Goal: Check status

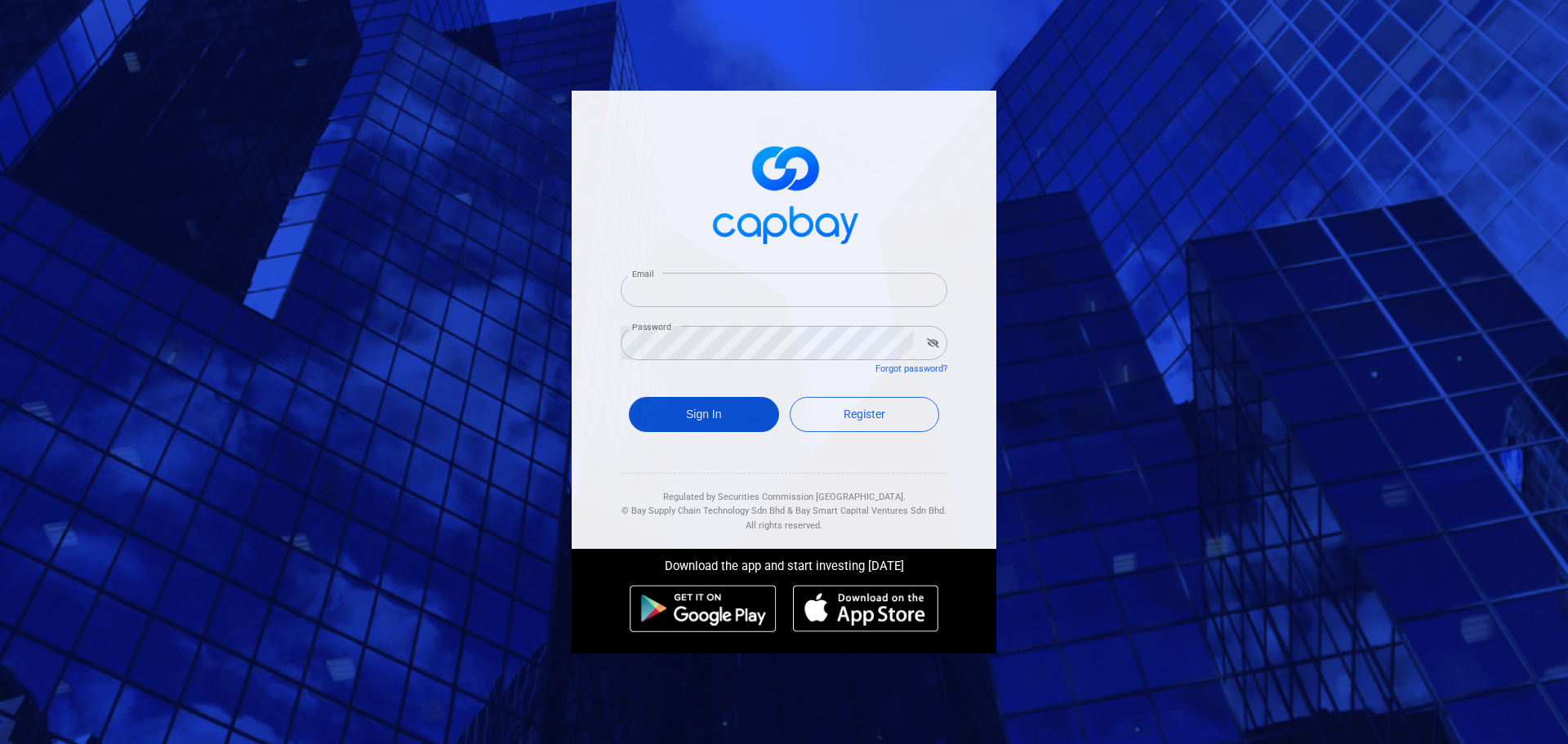
type input "[EMAIL_ADDRESS][DOMAIN_NAME]"
click at [716, 412] on button "Sign In" at bounding box center [703, 414] width 151 height 35
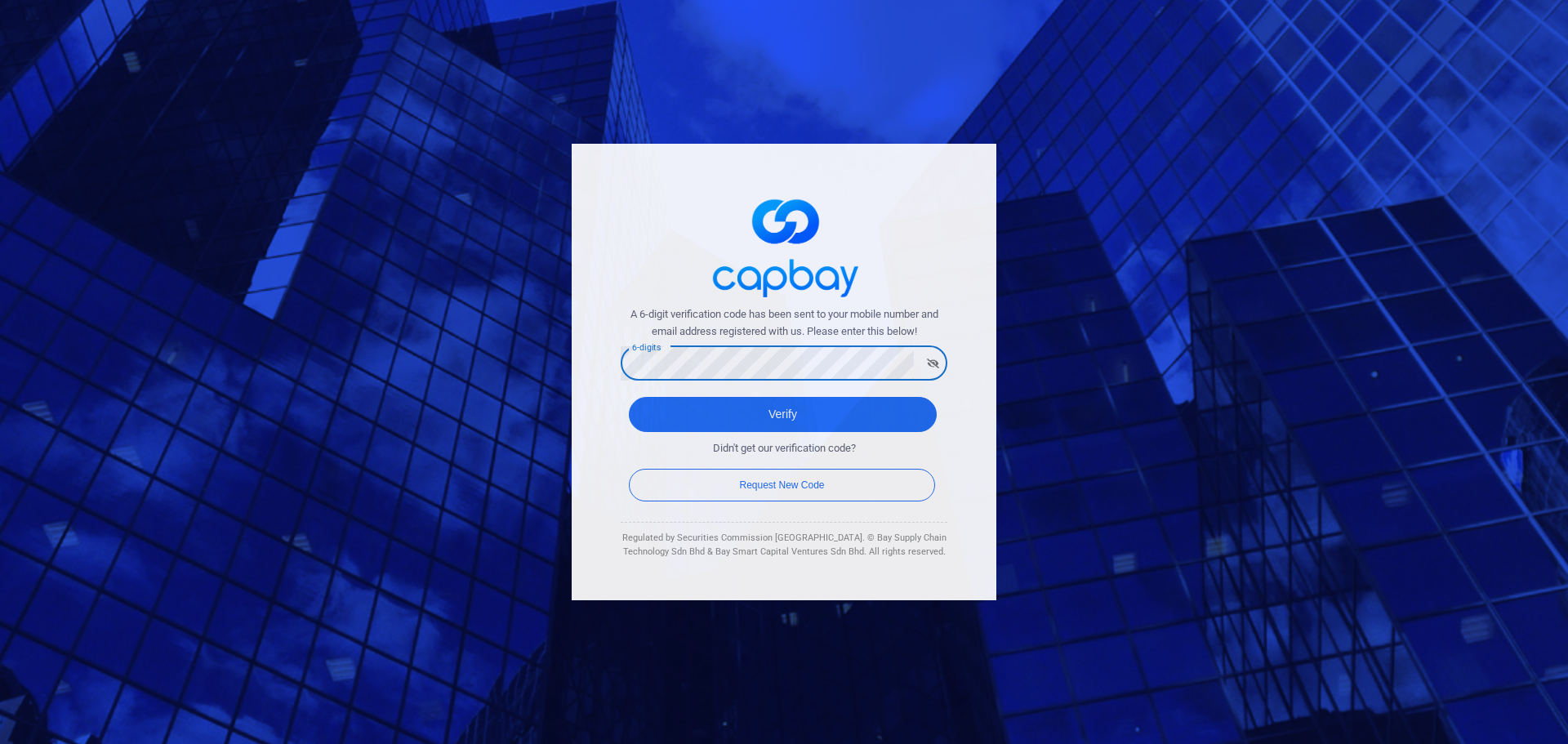
click at [629, 397] on button "Verify" at bounding box center [783, 414] width 308 height 35
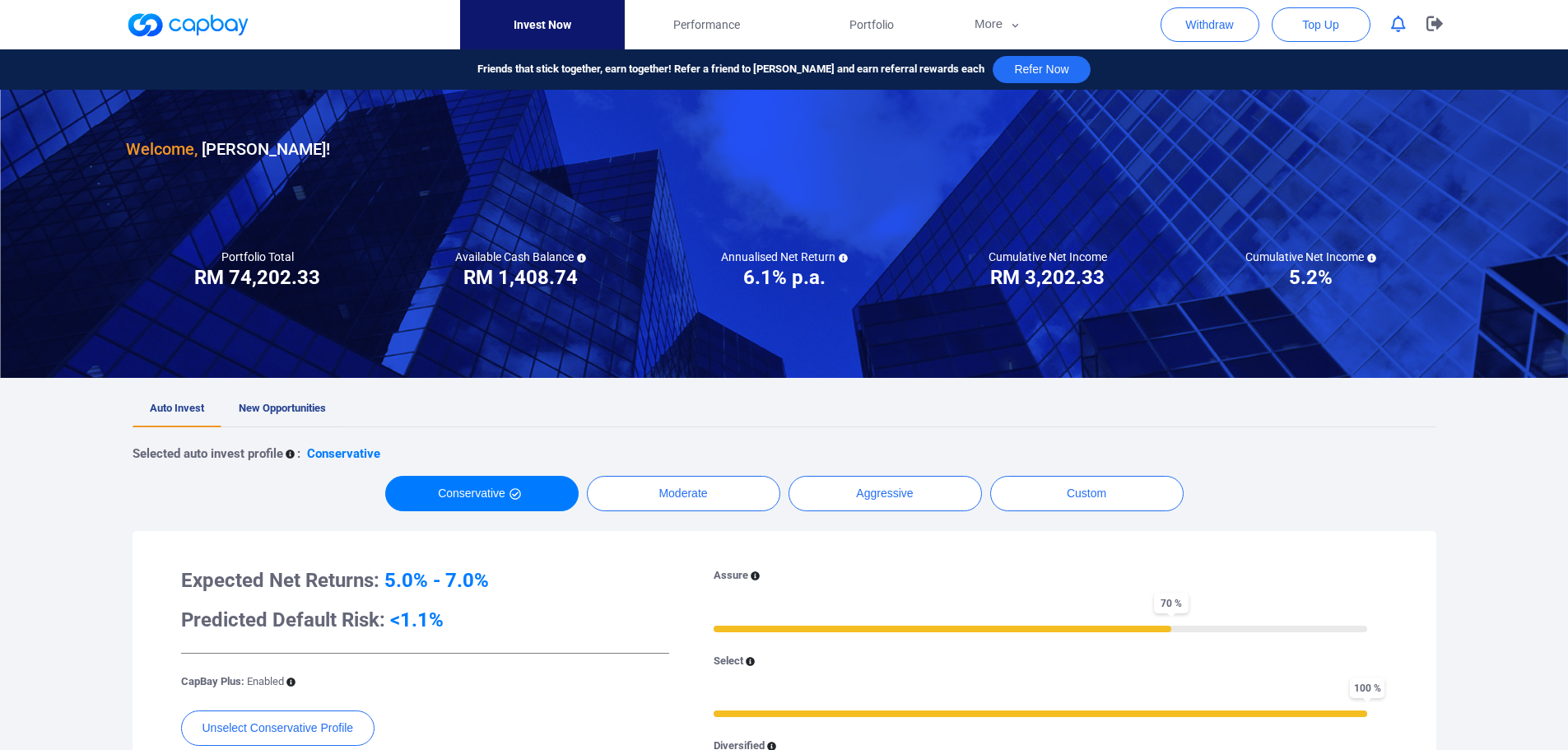
click at [318, 414] on link "New Opportunities" at bounding box center [282, 409] width 122 height 36
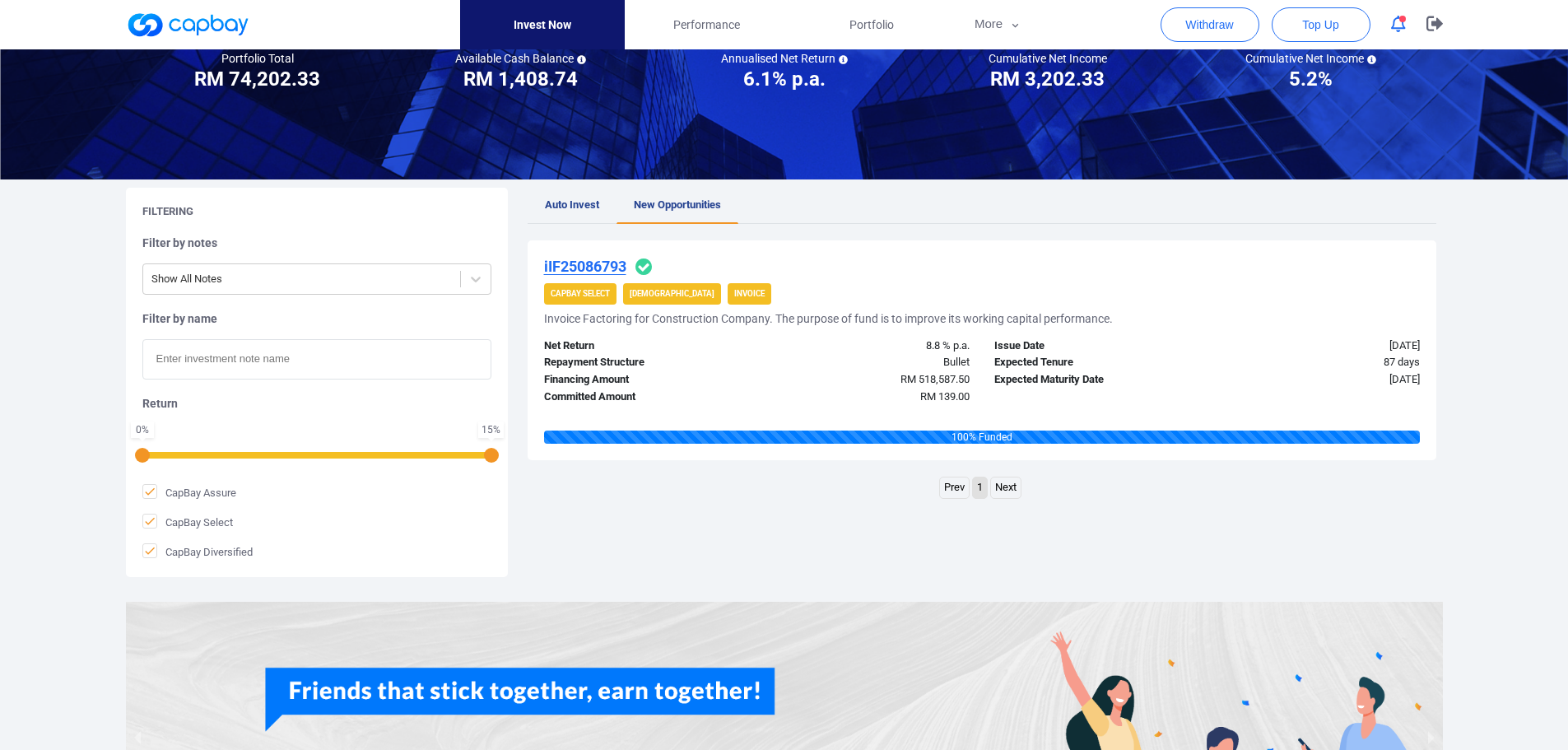
scroll to position [51, 0]
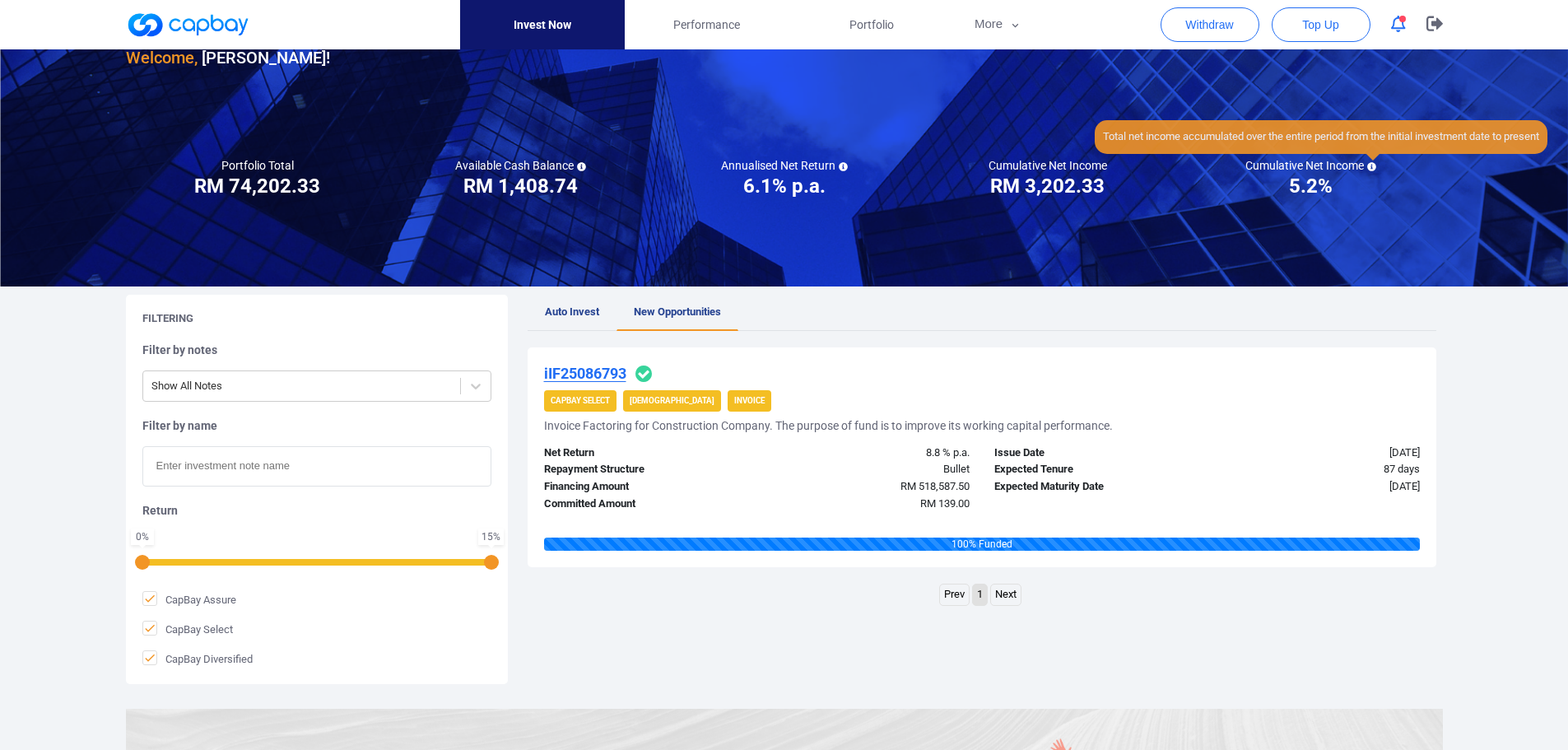
click at [1371, 162] on icon at bounding box center [1371, 167] width 9 height 9
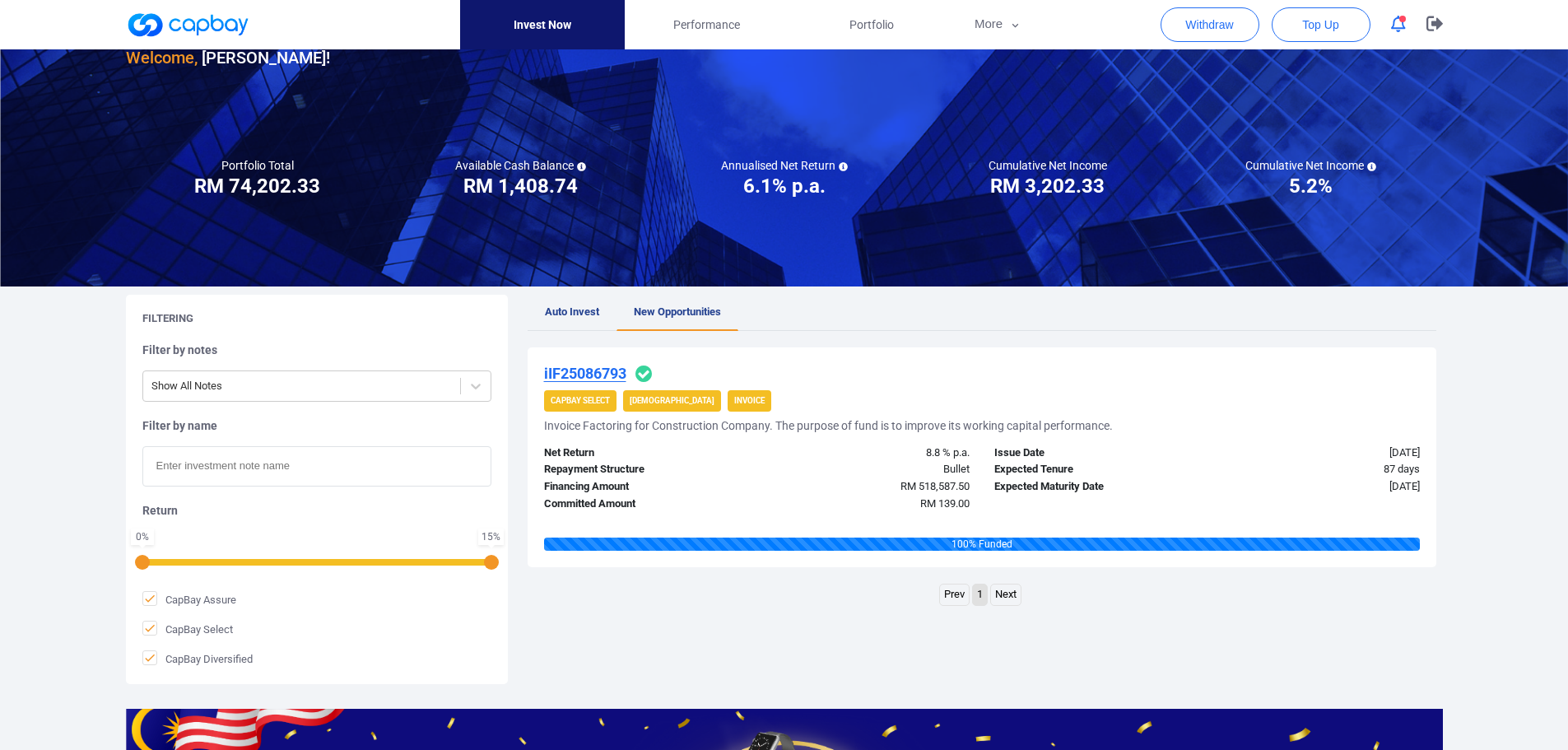
click at [1398, 23] on icon "button" at bounding box center [1398, 25] width 15 height 18
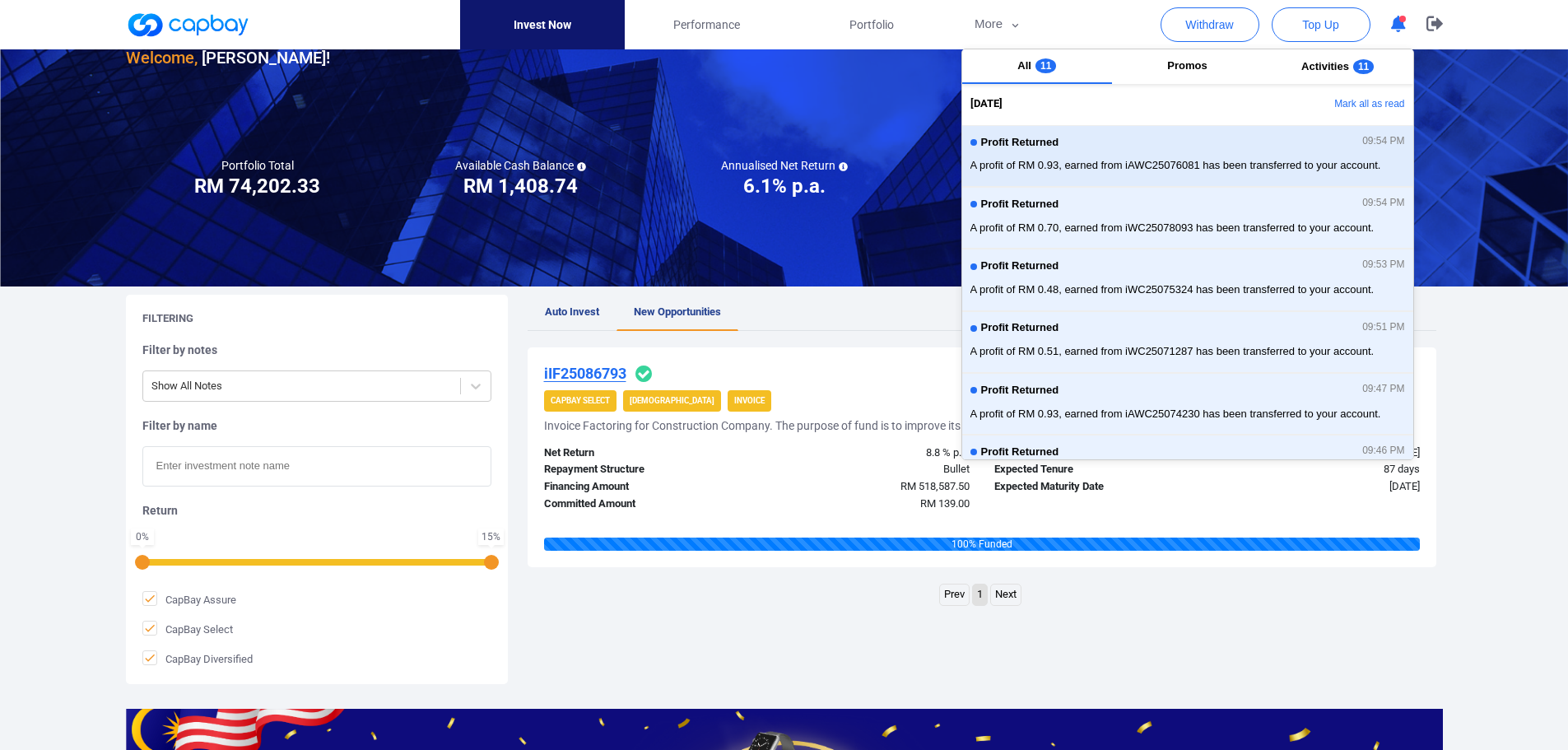
click at [1192, 175] on div "Profit Returned 09:54 PM A profit of RM 0.93, earned from iAWC25076081 has been…" at bounding box center [1187, 156] width 434 height 44
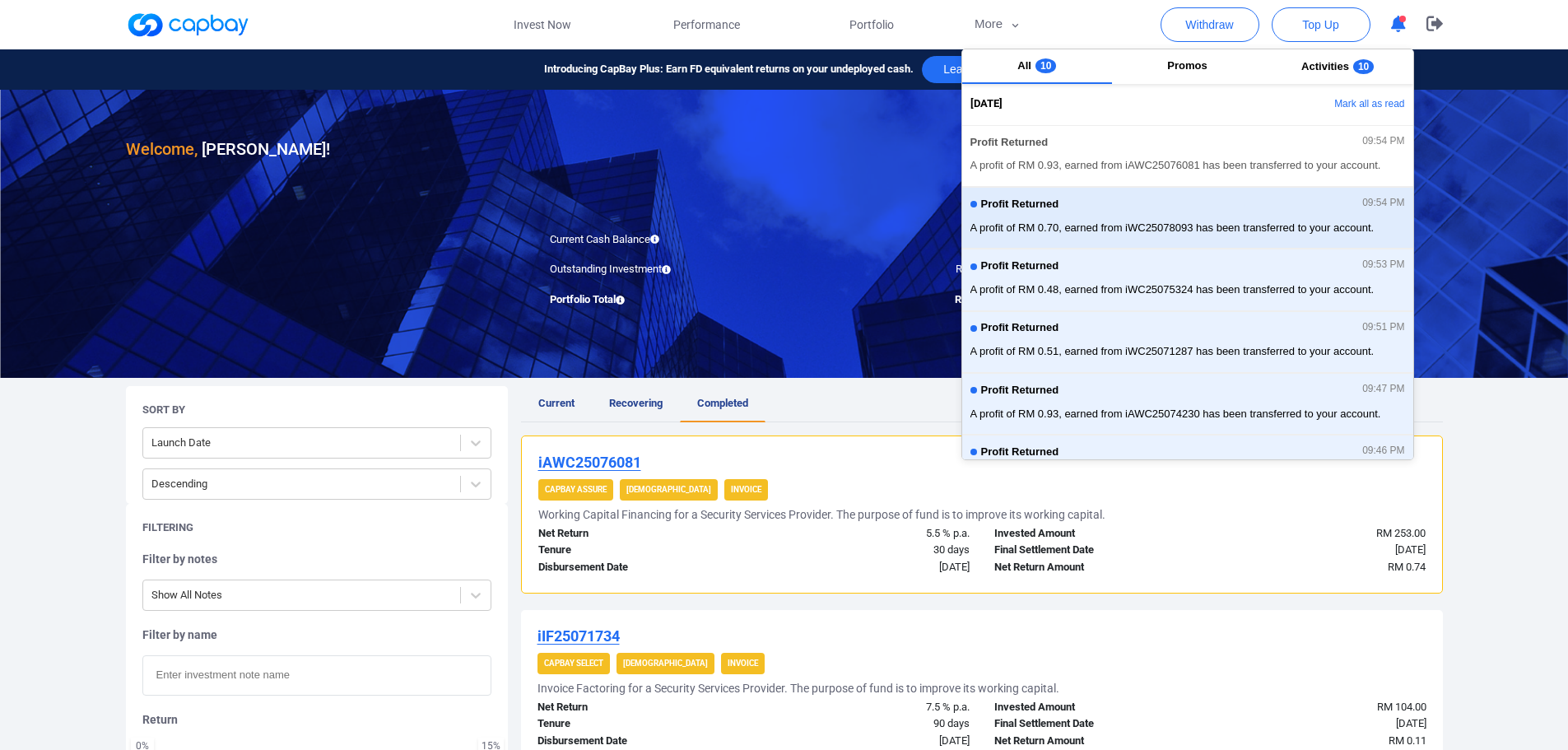
click at [1183, 197] on div "Profit Returned 09:54 PM" at bounding box center [1187, 206] width 434 height 18
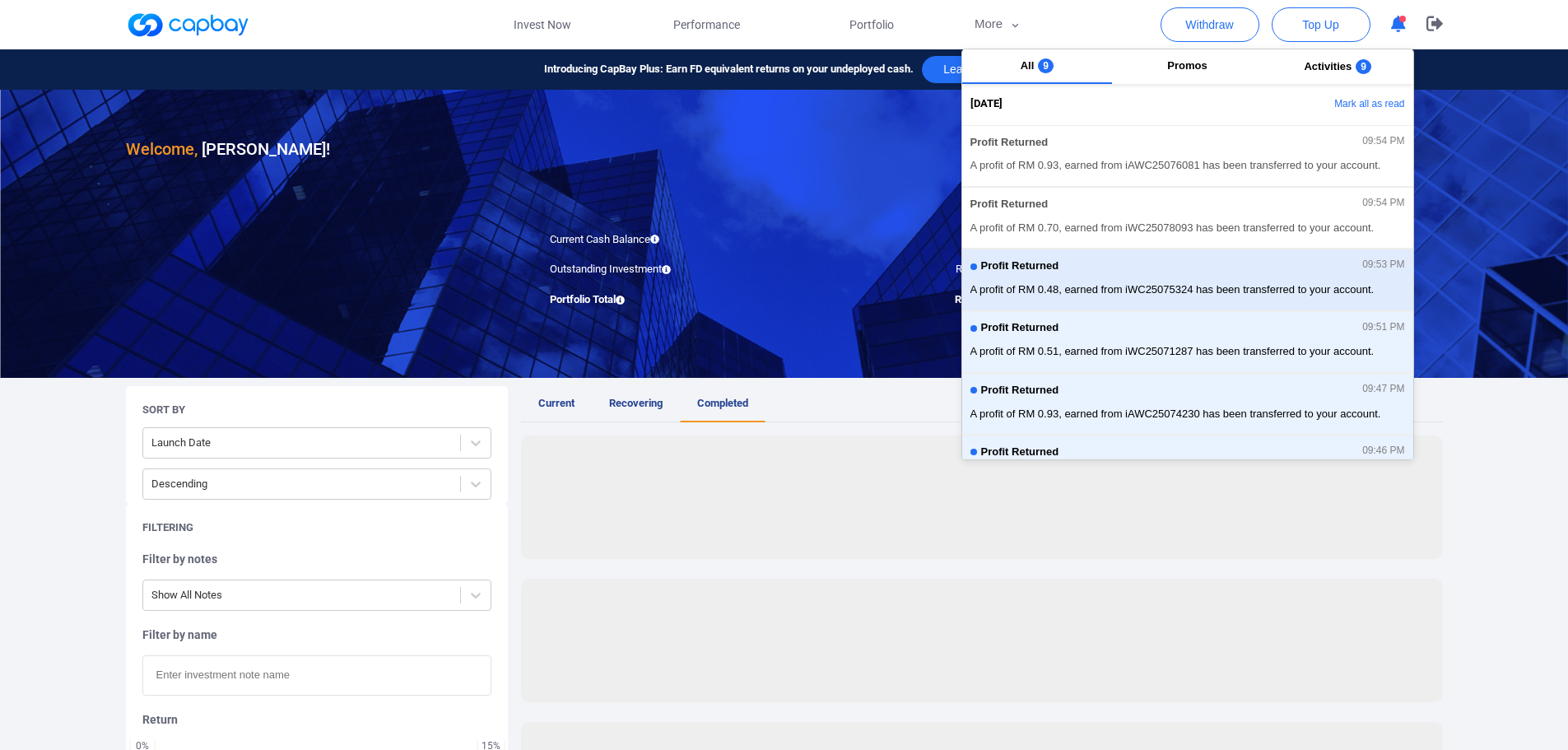
click at [1158, 289] on span "A profit of RM 0.48, earned from iWC25075324 has been transferred to your accou…" at bounding box center [1187, 289] width 434 height 17
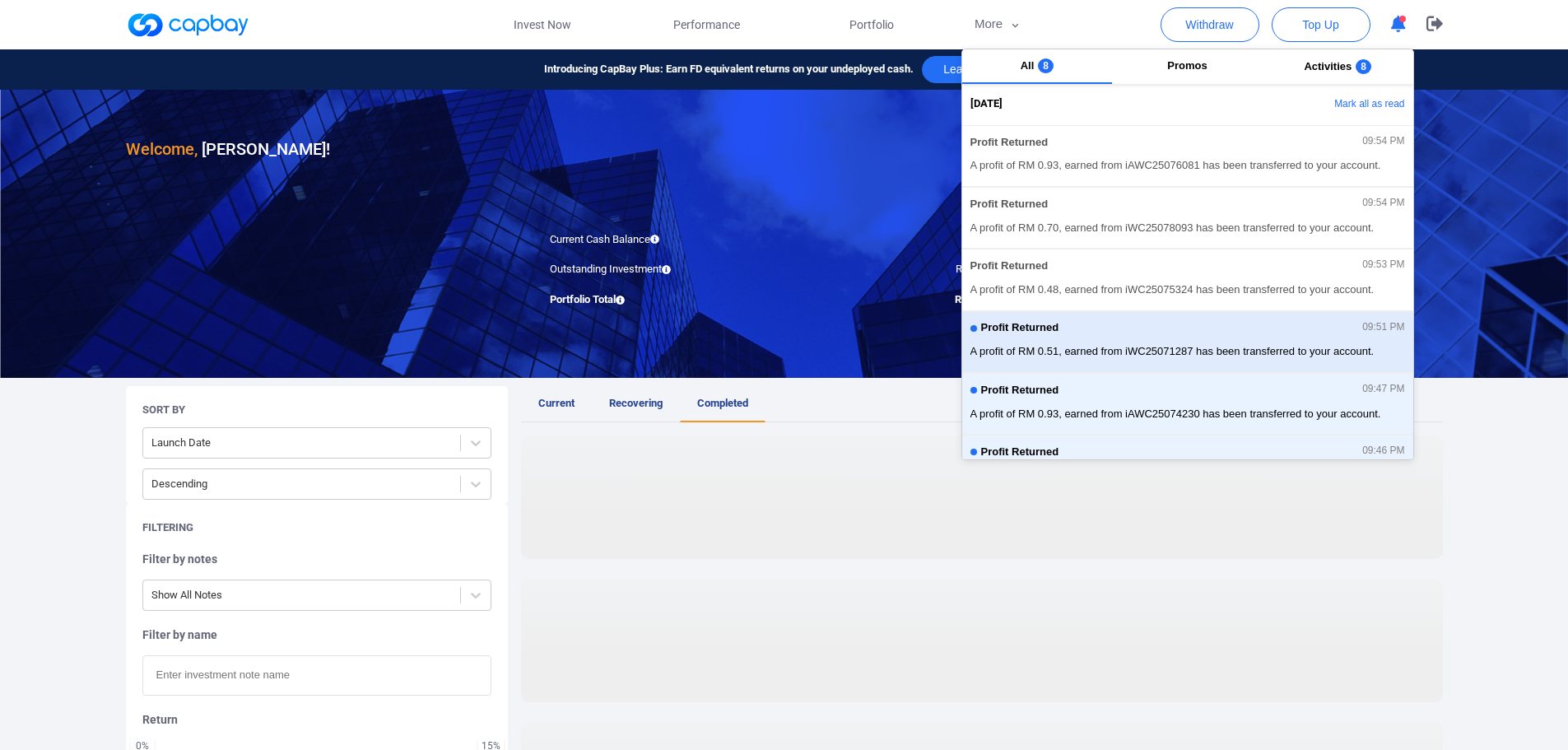
click at [1142, 349] on span "A profit of RM 0.51, earned from iWC25071287 has been transferred to your accou…" at bounding box center [1187, 351] width 434 height 17
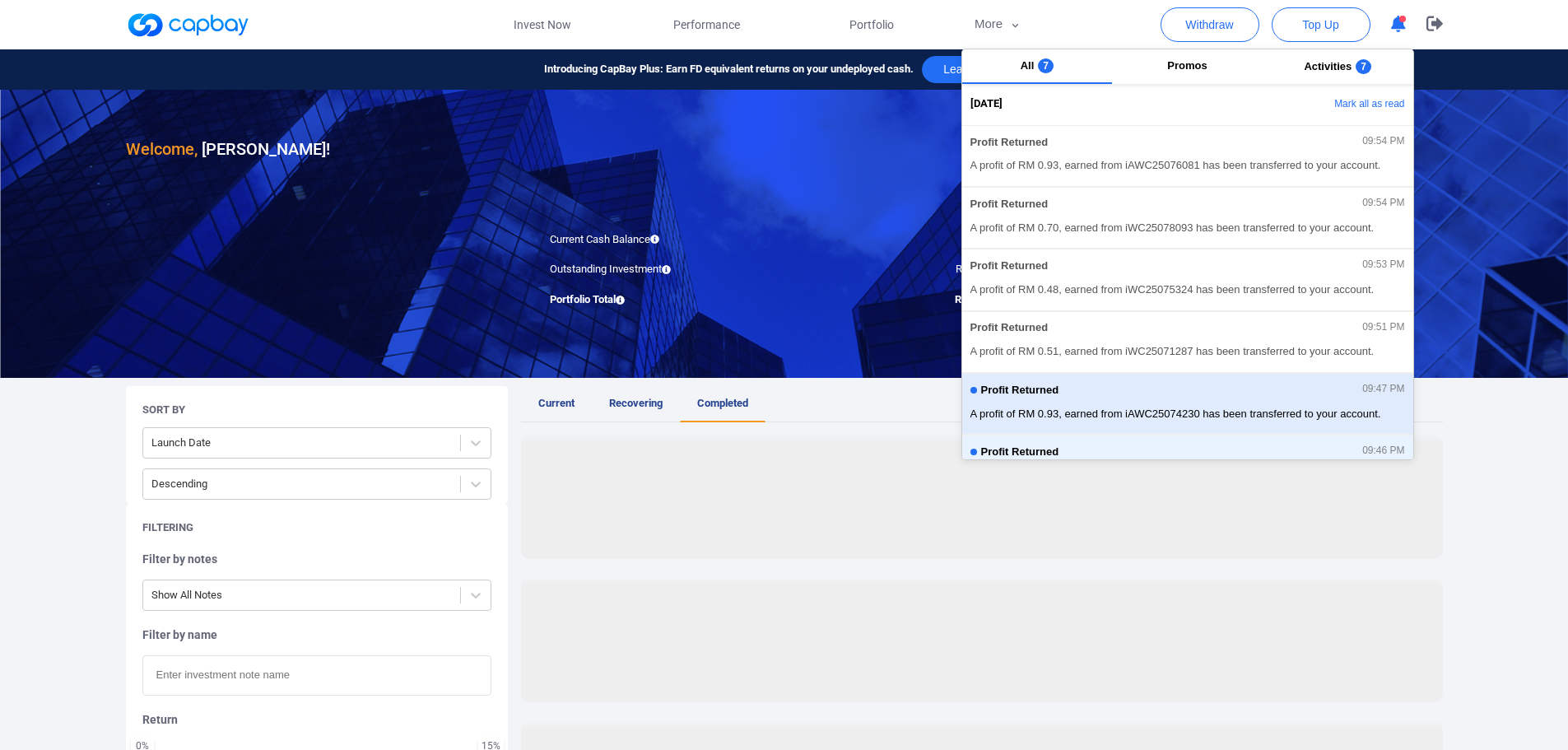
click at [1138, 404] on div "Profit Returned 09:47 PM A profit of RM 0.93, earned from iAWC25074230 has been…" at bounding box center [1187, 404] width 434 height 44
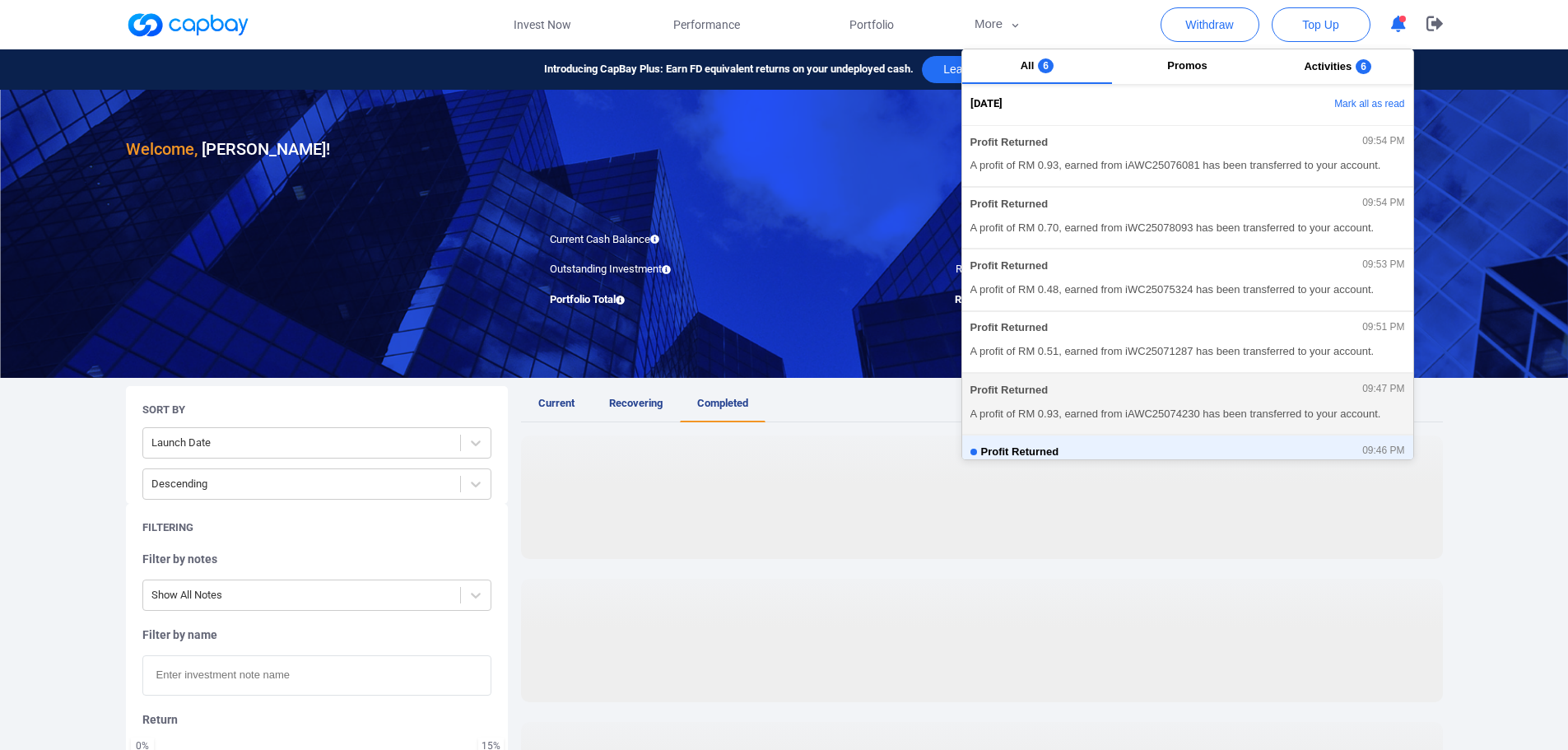
scroll to position [82, 0]
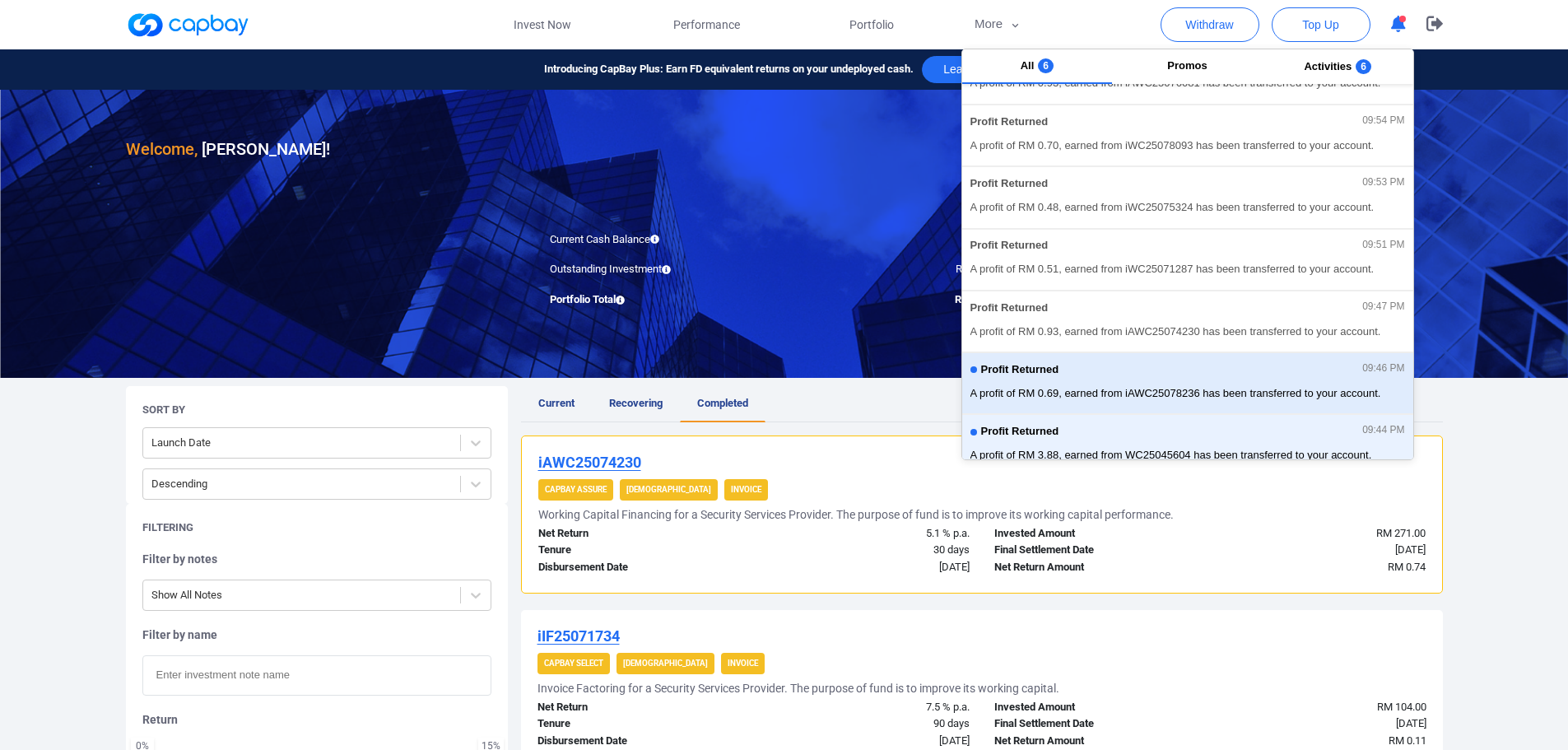
click at [1160, 375] on div "Profit Returned 09:46 PM" at bounding box center [1187, 372] width 434 height 18
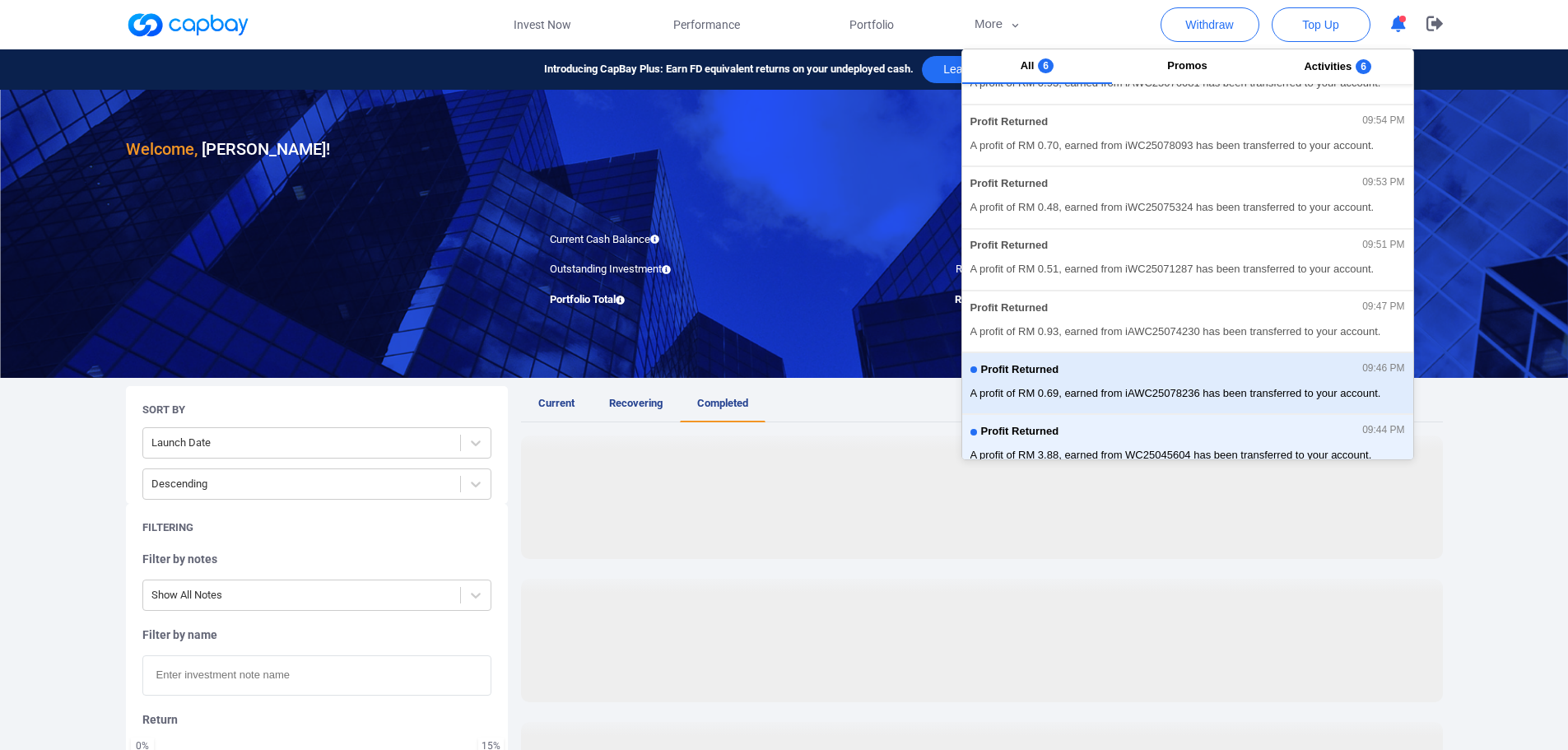
scroll to position [165, 0]
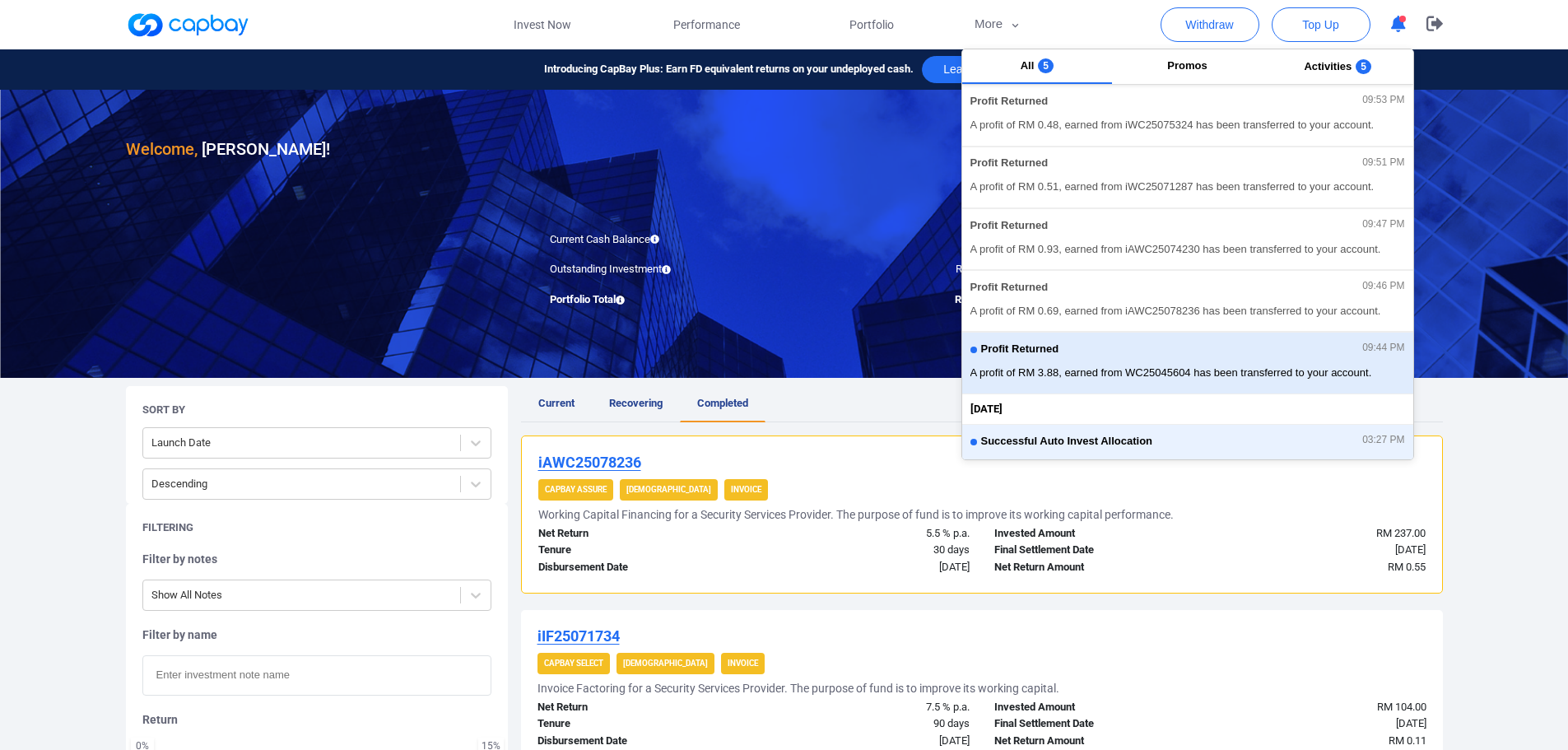
click at [1166, 360] on div "Profit Returned 09:44 PM" at bounding box center [1187, 351] width 434 height 18
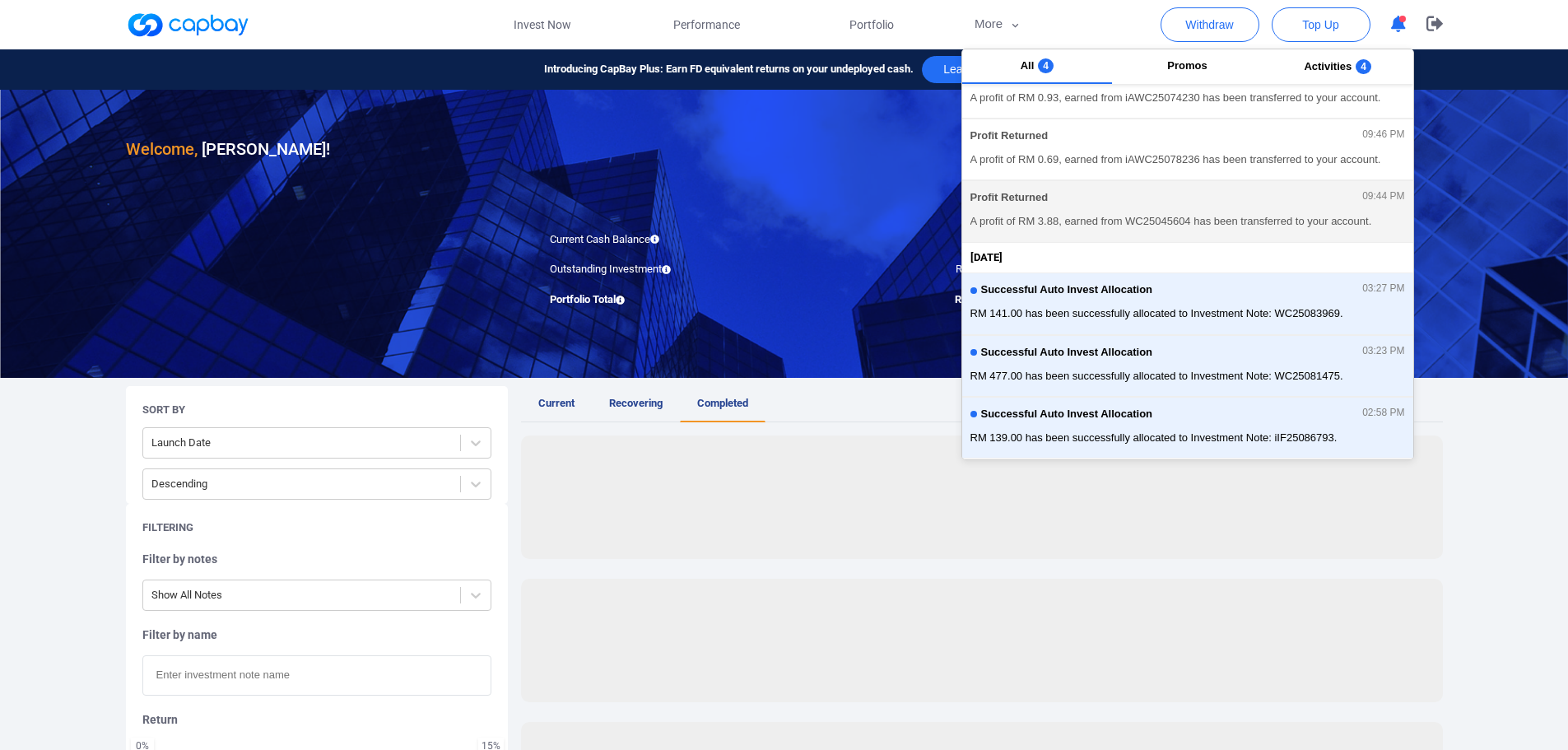
scroll to position [329, 0]
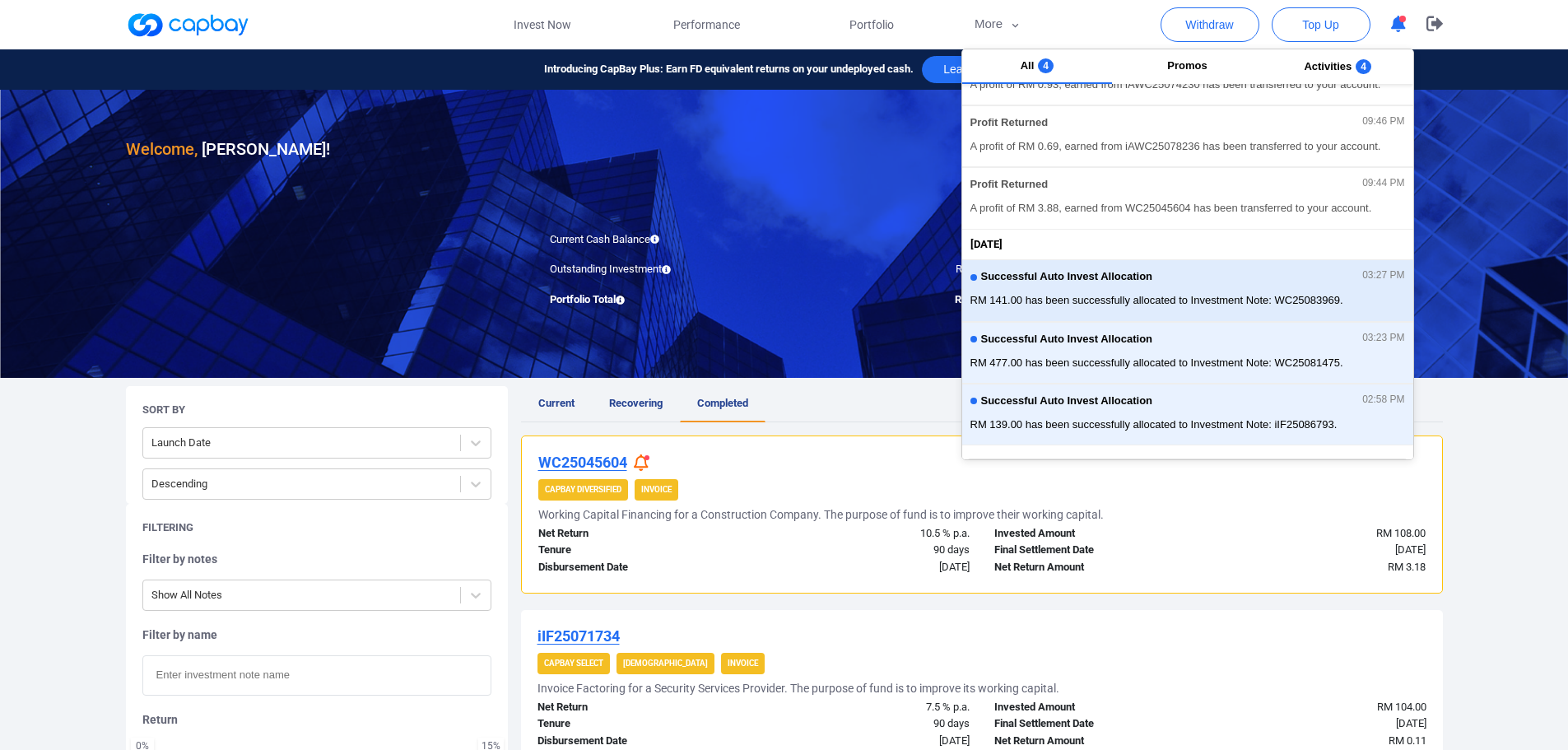
click at [1175, 304] on span "RM 141.00 has been successfully allocated to Investment Note: WC25083969." at bounding box center [1187, 300] width 434 height 17
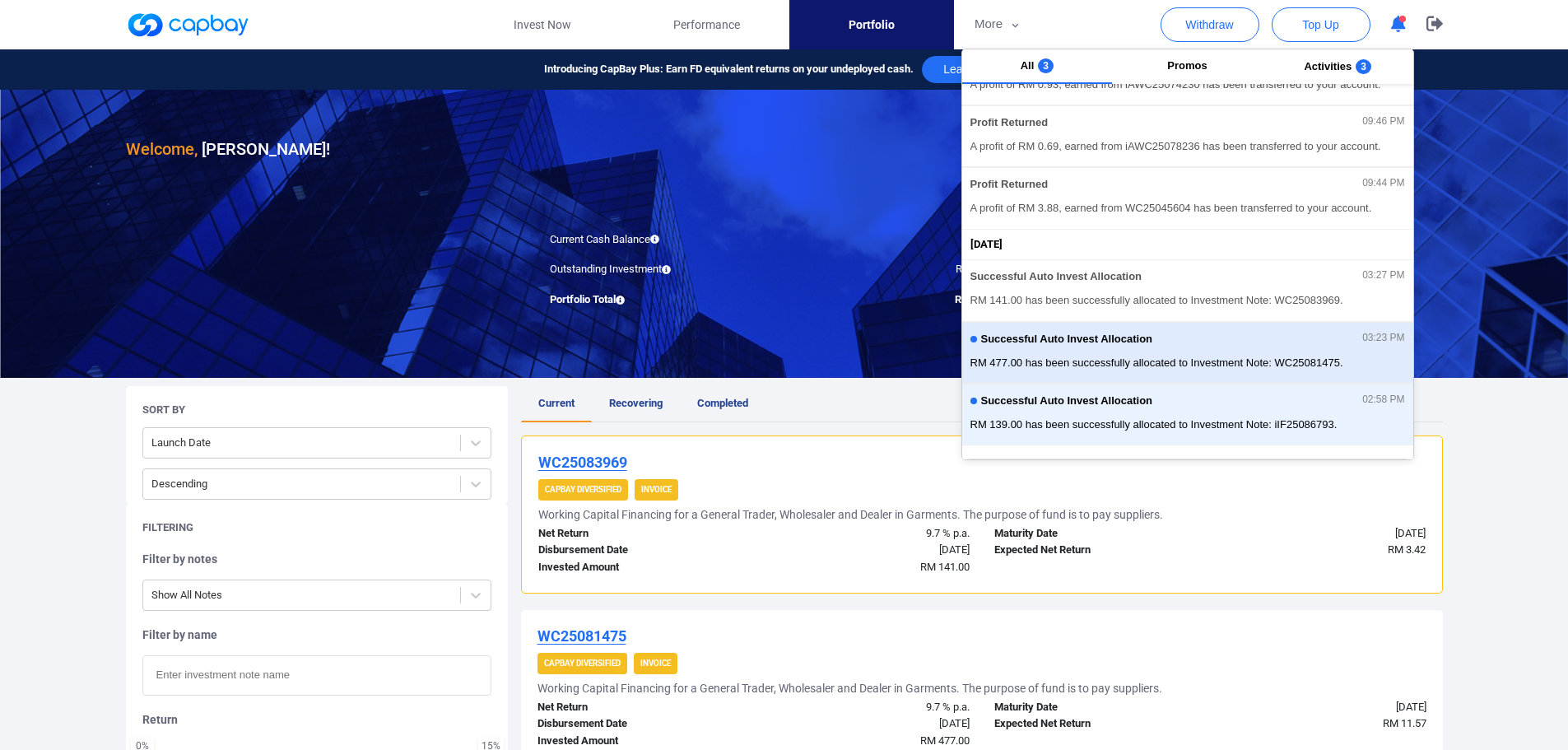
click at [1179, 339] on div "Successful Auto Invest Allocation 03:23 PM" at bounding box center [1187, 341] width 434 height 18
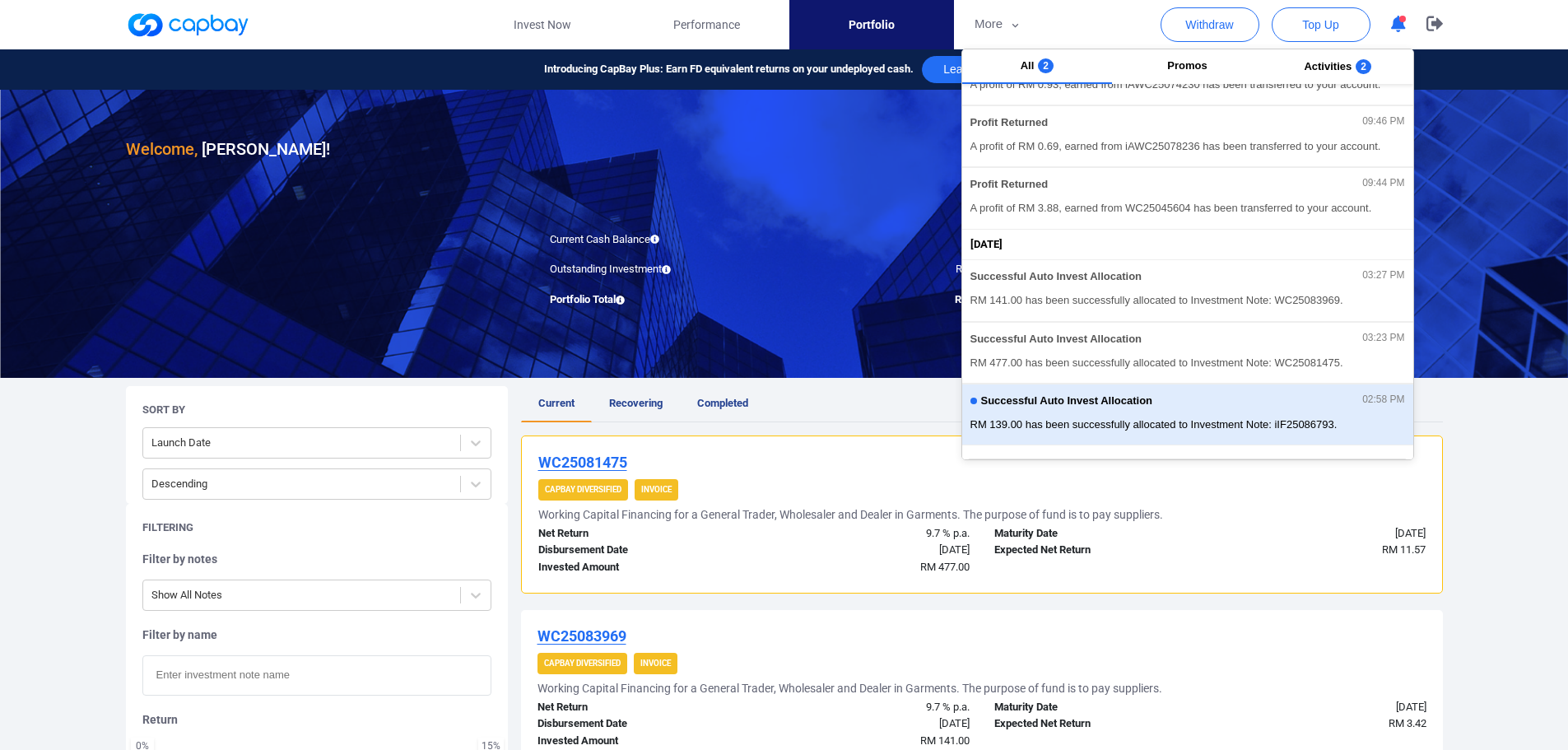
click at [1172, 387] on button "Successful Auto Invest Allocation 02:58 PM RM 139.00 has been successfully allo…" at bounding box center [1188, 414] width 451 height 61
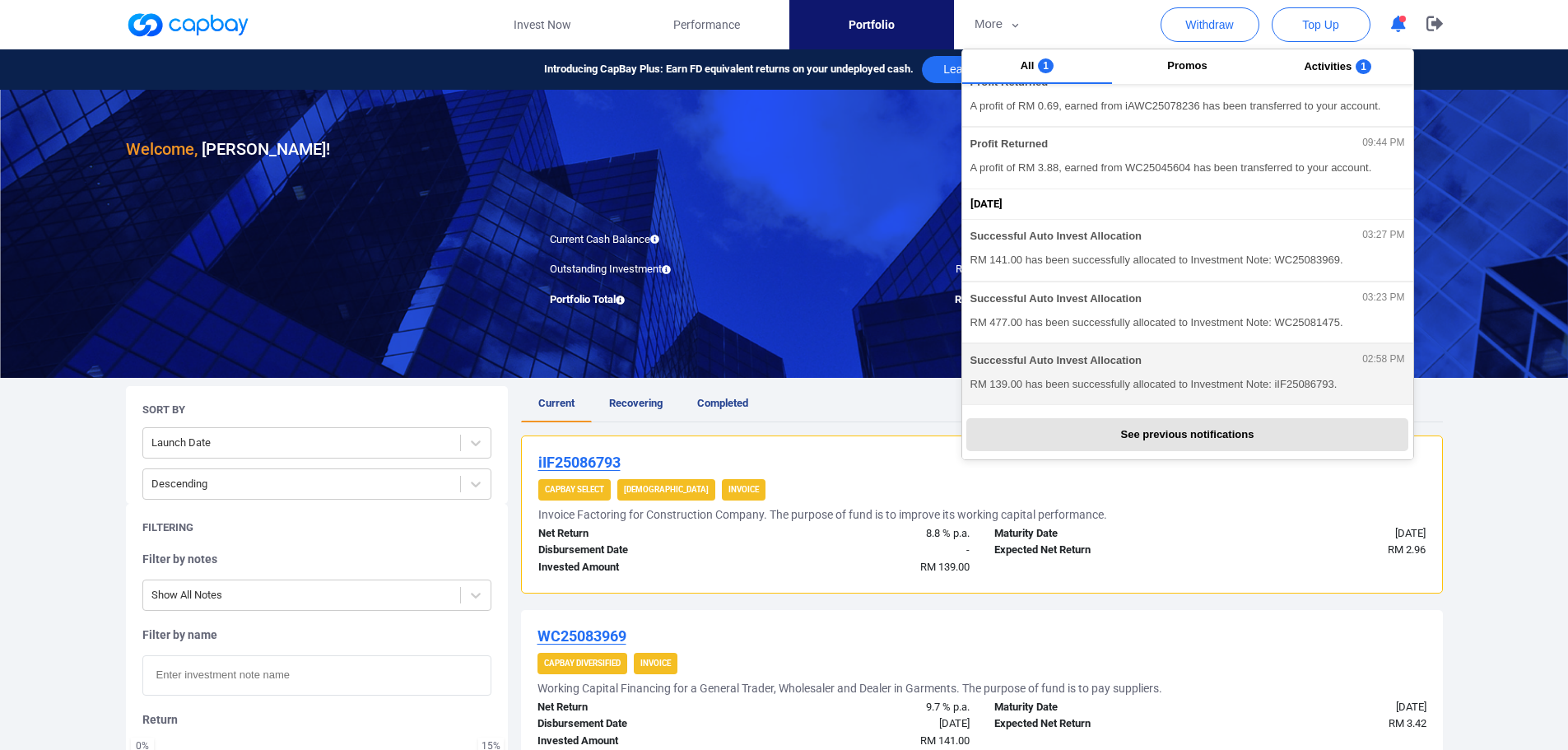
scroll to position [329, 0]
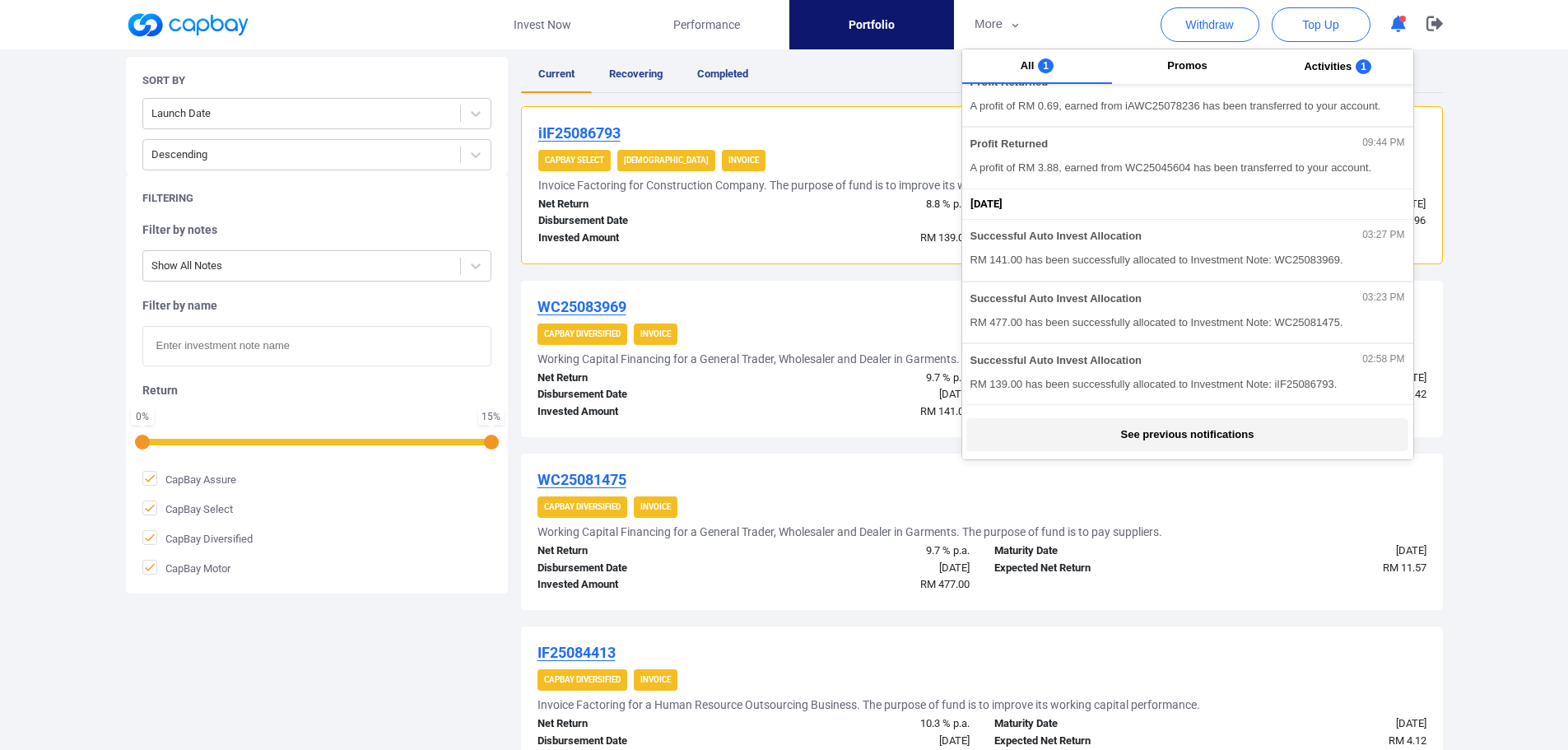
click at [1185, 431] on button "See previous notifications" at bounding box center [1187, 435] width 442 height 33
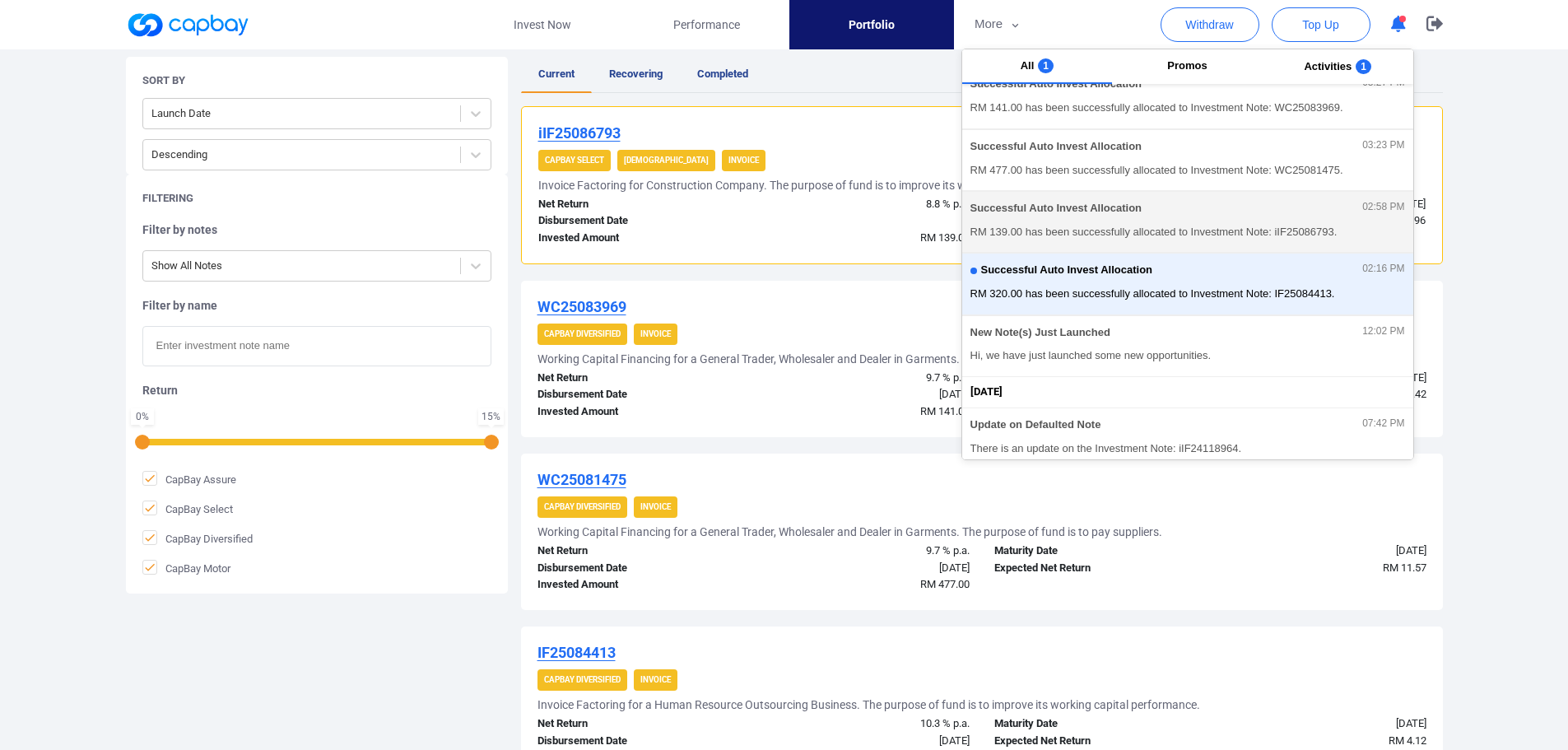
scroll to position [534, 0]
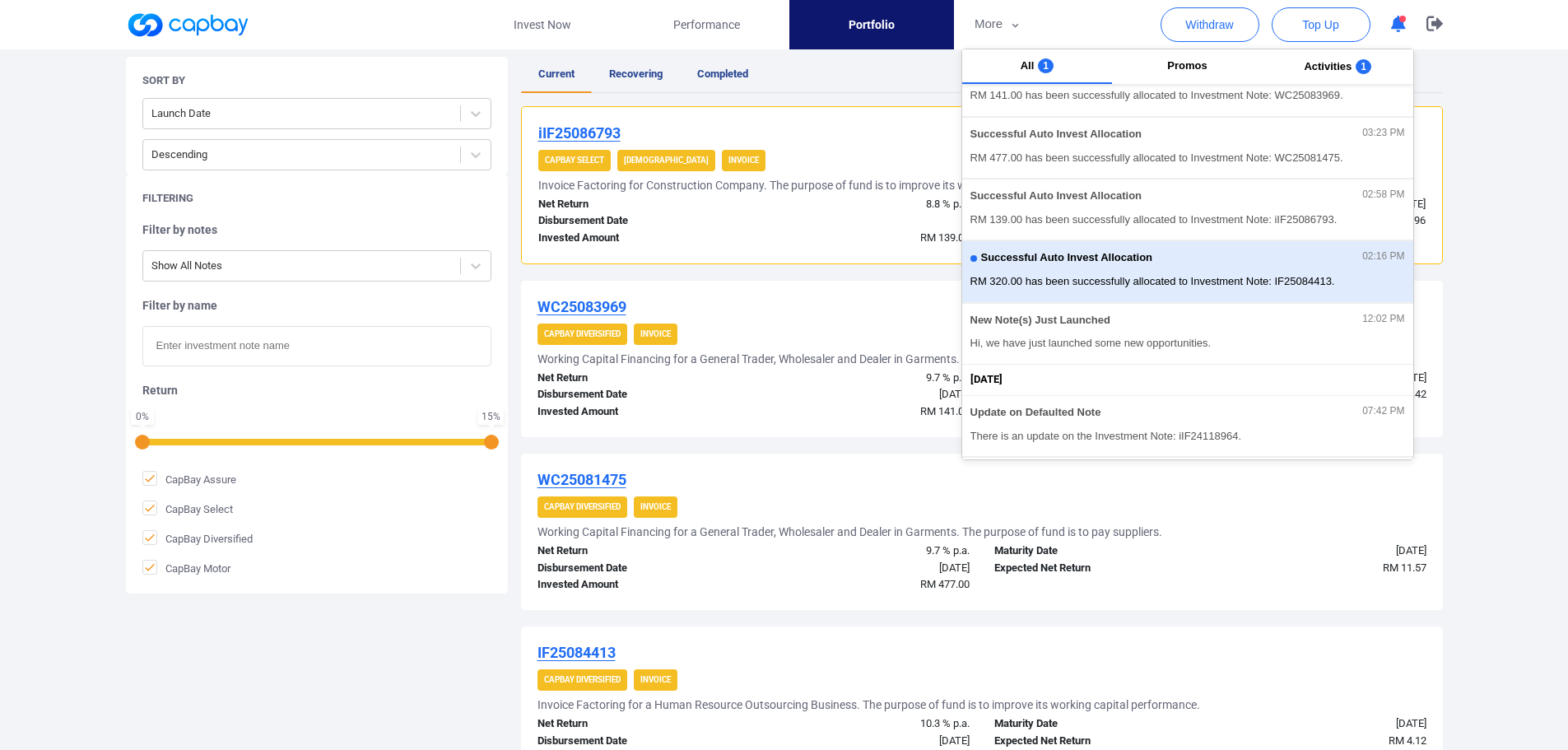
click at [1184, 257] on div "Successful Auto Invest Allocation 02:16 PM" at bounding box center [1187, 260] width 434 height 18
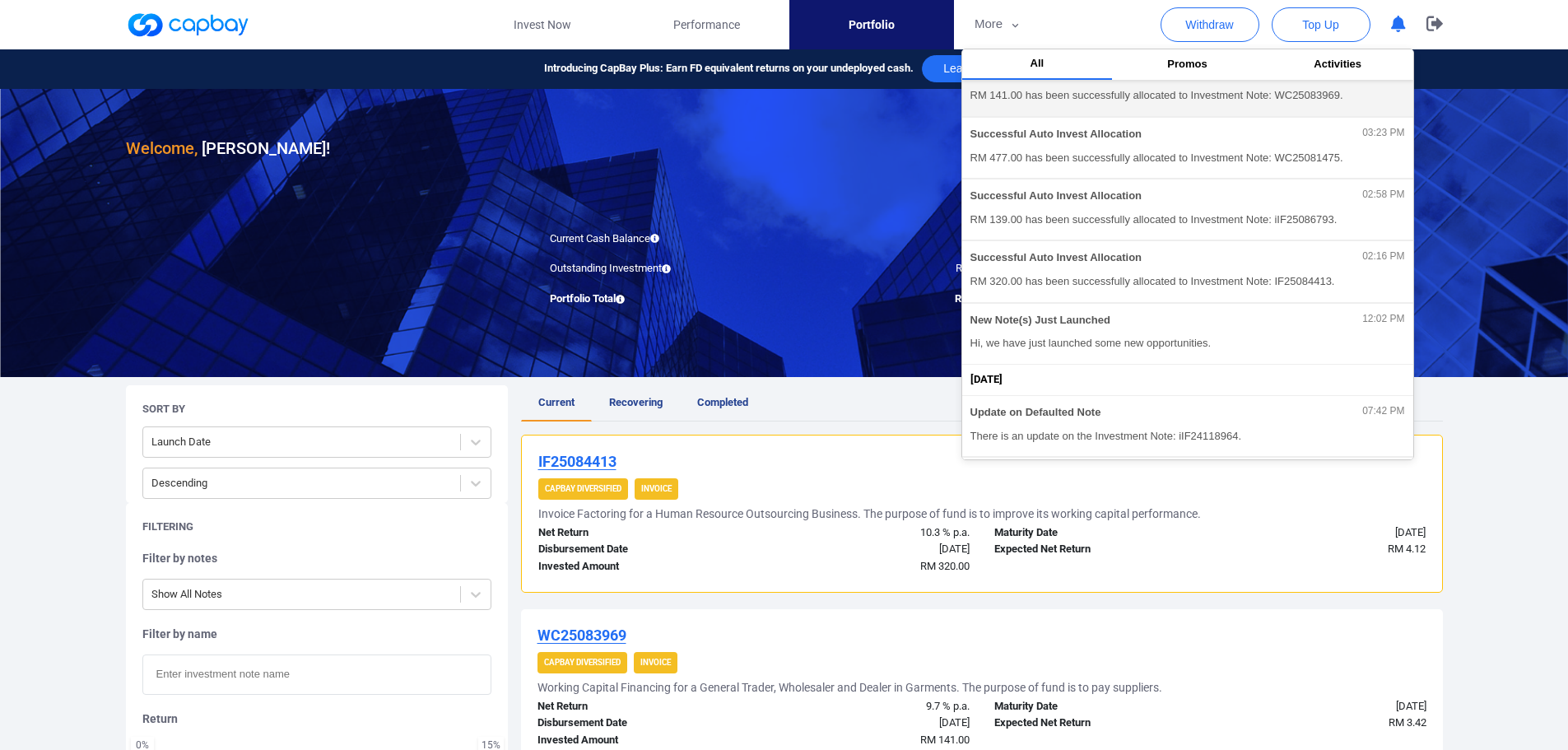
scroll to position [0, 0]
